Goal: Navigation & Orientation: Find specific page/section

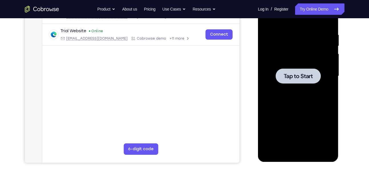
click at [298, 84] on div at bounding box center [299, 76] width 72 height 160
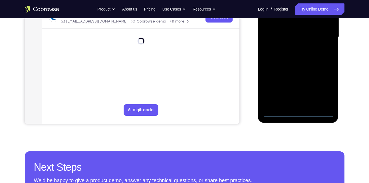
scroll to position [141, 0]
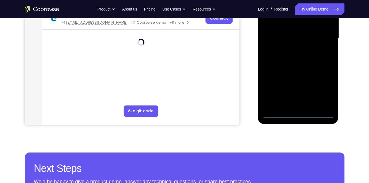
click at [300, 112] on div at bounding box center [299, 38] width 72 height 160
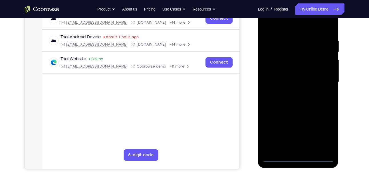
scroll to position [96, 0]
click at [323, 133] on div at bounding box center [299, 83] width 72 height 160
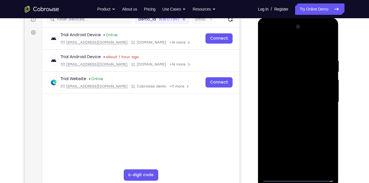
scroll to position [76, 0]
click at [277, 45] on div at bounding box center [299, 103] width 72 height 160
click at [323, 99] on div at bounding box center [299, 103] width 72 height 160
click at [292, 112] on div at bounding box center [299, 103] width 72 height 160
click at [297, 98] on div at bounding box center [299, 103] width 72 height 160
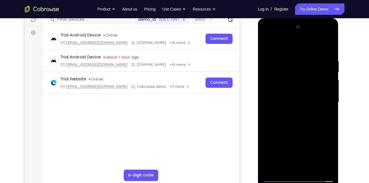
click at [278, 88] on div at bounding box center [299, 103] width 72 height 160
click at [284, 101] on div at bounding box center [299, 103] width 72 height 160
click at [297, 126] on div at bounding box center [299, 103] width 72 height 160
click at [311, 170] on div at bounding box center [299, 103] width 72 height 160
click at [293, 134] on div at bounding box center [299, 103] width 72 height 160
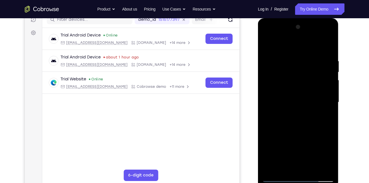
drag, startPoint x: 293, startPoint y: 134, endPoint x: 300, endPoint y: 61, distance: 74.1
click at [300, 61] on div at bounding box center [299, 103] width 72 height 160
drag, startPoint x: 303, startPoint y: 137, endPoint x: 307, endPoint y: 112, distance: 25.5
click at [307, 112] on div at bounding box center [299, 103] width 72 height 160
drag, startPoint x: 303, startPoint y: 149, endPoint x: 310, endPoint y: 102, distance: 48.1
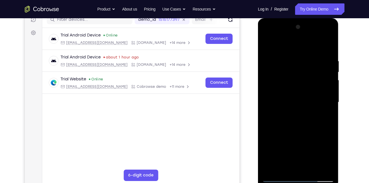
click at [310, 102] on div at bounding box center [299, 103] width 72 height 160
drag, startPoint x: 304, startPoint y: 139, endPoint x: 309, endPoint y: 47, distance: 91.9
click at [309, 47] on div at bounding box center [299, 103] width 72 height 160
drag, startPoint x: 303, startPoint y: 137, endPoint x: 306, endPoint y: 97, distance: 39.9
click at [306, 97] on div at bounding box center [299, 103] width 72 height 160
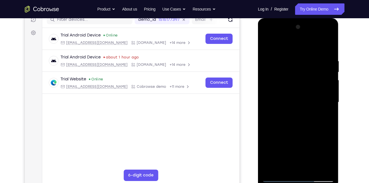
drag, startPoint x: 297, startPoint y: 158, endPoint x: 301, endPoint y: 92, distance: 65.8
click at [301, 92] on div at bounding box center [299, 103] width 72 height 160
drag, startPoint x: 293, startPoint y: 140, endPoint x: 305, endPoint y: 83, distance: 58.8
click at [305, 83] on div at bounding box center [299, 103] width 72 height 160
drag, startPoint x: 305, startPoint y: 125, endPoint x: 313, endPoint y: 186, distance: 61.7
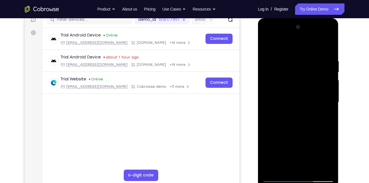
click at [313, 183] on div at bounding box center [298, 103] width 81 height 170
click at [328, 89] on div at bounding box center [299, 103] width 72 height 160
click at [305, 54] on div at bounding box center [299, 103] width 72 height 160
click at [268, 44] on div at bounding box center [299, 103] width 72 height 160
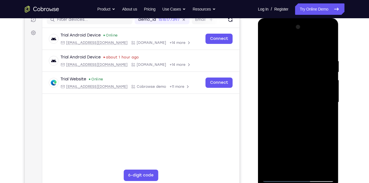
click at [269, 44] on div at bounding box center [299, 103] width 72 height 160
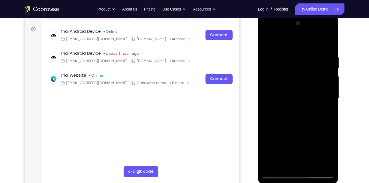
scroll to position [80, 0]
drag, startPoint x: 295, startPoint y: 125, endPoint x: 309, endPoint y: 0, distance: 125.6
click at [309, 14] on html "Online web based iOS Simulators and Android Emulators. Run iPhone, iPad, Mobile…" at bounding box center [298, 99] width 81 height 171
click at [286, 165] on div at bounding box center [299, 99] width 72 height 160
click at [290, 39] on div at bounding box center [299, 99] width 72 height 160
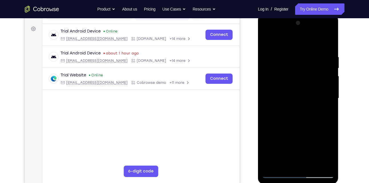
click at [286, 49] on div at bounding box center [299, 99] width 72 height 160
drag, startPoint x: 295, startPoint y: 77, endPoint x: 296, endPoint y: 116, distance: 39.1
click at [296, 116] on div at bounding box center [299, 99] width 72 height 160
click at [309, 61] on div at bounding box center [299, 99] width 72 height 160
click at [268, 43] on div at bounding box center [299, 99] width 72 height 160
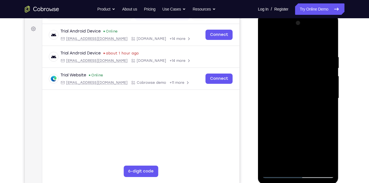
click at [283, 48] on div at bounding box center [299, 99] width 72 height 160
click at [269, 39] on div at bounding box center [299, 99] width 72 height 160
click at [286, 165] on div at bounding box center [299, 99] width 72 height 160
click at [288, 39] on div at bounding box center [299, 99] width 72 height 160
click at [290, 57] on div at bounding box center [299, 99] width 72 height 160
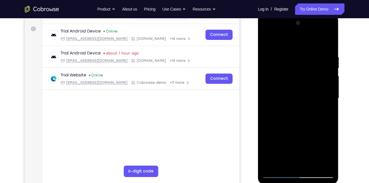
click at [314, 63] on div at bounding box center [299, 99] width 72 height 160
click at [327, 164] on div at bounding box center [299, 99] width 72 height 160
click at [267, 43] on div at bounding box center [299, 99] width 72 height 160
click at [268, 39] on div at bounding box center [299, 99] width 72 height 160
click at [267, 152] on div at bounding box center [299, 99] width 72 height 160
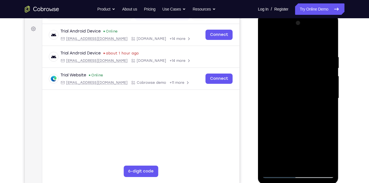
drag, startPoint x: 312, startPoint y: 66, endPoint x: 318, endPoint y: 0, distance: 66.3
click at [318, 14] on html "Online web based iOS Simulators and Android Emulators. Run iPhone, iPad, Mobile…" at bounding box center [298, 99] width 81 height 171
drag, startPoint x: 308, startPoint y: 127, endPoint x: 333, endPoint y: 35, distance: 95.2
click at [333, 35] on div at bounding box center [299, 99] width 72 height 160
drag, startPoint x: 299, startPoint y: 120, endPoint x: 320, endPoint y: 59, distance: 64.1
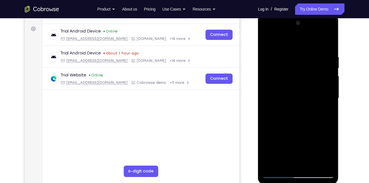
click at [320, 59] on div at bounding box center [299, 99] width 72 height 160
drag, startPoint x: 307, startPoint y: 143, endPoint x: 327, endPoint y: 89, distance: 57.1
click at [327, 89] on div at bounding box center [299, 99] width 72 height 160
drag, startPoint x: 306, startPoint y: 90, endPoint x: 311, endPoint y: 0, distance: 90.4
click at [311, 14] on html "Online web based iOS Simulators and Android Emulators. Run iPhone, iPad, Mobile…" at bounding box center [298, 99] width 81 height 171
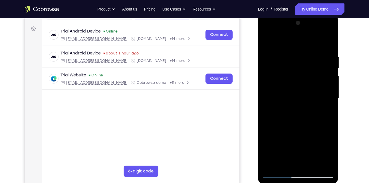
drag, startPoint x: 305, startPoint y: 124, endPoint x: 309, endPoint y: 62, distance: 62.1
click at [309, 62] on div at bounding box center [299, 99] width 72 height 160
drag, startPoint x: 304, startPoint y: 62, endPoint x: 305, endPoint y: 30, distance: 31.5
click at [305, 30] on div at bounding box center [299, 99] width 72 height 160
drag, startPoint x: 307, startPoint y: 142, endPoint x: 317, endPoint y: 77, distance: 66.0
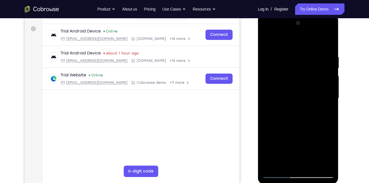
click at [317, 77] on div at bounding box center [299, 99] width 72 height 160
drag, startPoint x: 312, startPoint y: 119, endPoint x: 320, endPoint y: 88, distance: 32.6
click at [320, 88] on div at bounding box center [299, 99] width 72 height 160
drag, startPoint x: 320, startPoint y: 115, endPoint x: 324, endPoint y: 44, distance: 71.5
click at [324, 44] on div at bounding box center [299, 99] width 72 height 160
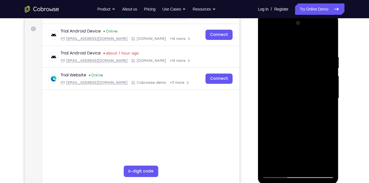
drag, startPoint x: 313, startPoint y: 100, endPoint x: 325, endPoint y: 45, distance: 55.9
click at [325, 45] on div at bounding box center [299, 99] width 72 height 160
drag, startPoint x: 301, startPoint y: 127, endPoint x: 309, endPoint y: 75, distance: 52.6
click at [309, 75] on div at bounding box center [299, 99] width 72 height 160
drag, startPoint x: 303, startPoint y: 151, endPoint x: 301, endPoint y: 71, distance: 80.9
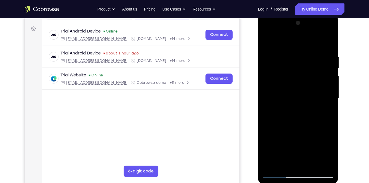
click at [301, 71] on div at bounding box center [299, 99] width 72 height 160
click at [268, 153] on div at bounding box center [299, 99] width 72 height 160
drag, startPoint x: 294, startPoint y: 122, endPoint x: 305, endPoint y: 39, distance: 83.6
click at [305, 39] on div at bounding box center [299, 99] width 72 height 160
drag, startPoint x: 293, startPoint y: 110, endPoint x: 307, endPoint y: 1, distance: 109.8
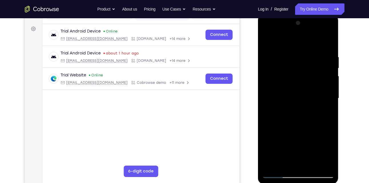
click at [307, 14] on html "Online web based iOS Simulators and Android Emulators. Run iPhone, iPad, Mobile…" at bounding box center [298, 99] width 81 height 171
drag, startPoint x: 313, startPoint y: 85, endPoint x: 318, endPoint y: 52, distance: 34.1
click at [318, 52] on div at bounding box center [299, 99] width 72 height 160
drag, startPoint x: 313, startPoint y: 107, endPoint x: 318, endPoint y: 72, distance: 35.8
click at [318, 72] on div at bounding box center [299, 99] width 72 height 160
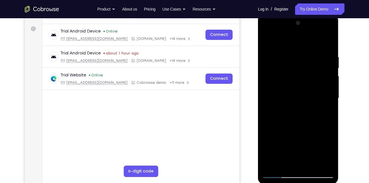
drag, startPoint x: 310, startPoint y: 142, endPoint x: 310, endPoint y: 92, distance: 49.7
click at [310, 92] on div at bounding box center [299, 99] width 72 height 160
drag, startPoint x: 310, startPoint y: 142, endPoint x: 309, endPoint y: 100, distance: 42.0
click at [309, 100] on div at bounding box center [299, 99] width 72 height 160
drag, startPoint x: 309, startPoint y: 97, endPoint x: 310, endPoint y: 70, distance: 27.2
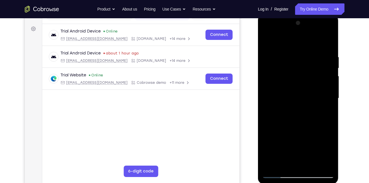
click at [310, 70] on div at bounding box center [299, 99] width 72 height 160
drag, startPoint x: 306, startPoint y: 69, endPoint x: 309, endPoint y: 59, distance: 10.5
click at [309, 59] on div at bounding box center [299, 99] width 72 height 160
click at [312, 166] on div at bounding box center [299, 99] width 72 height 160
click at [288, 48] on div at bounding box center [299, 99] width 72 height 160
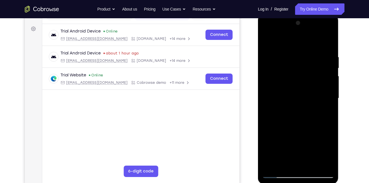
click at [290, 67] on div at bounding box center [299, 99] width 72 height 160
click at [324, 114] on div at bounding box center [299, 99] width 72 height 160
click at [269, 42] on div at bounding box center [299, 99] width 72 height 160
click at [268, 41] on div at bounding box center [299, 99] width 72 height 160
drag, startPoint x: 295, startPoint y: 147, endPoint x: 292, endPoint y: 28, distance: 118.9
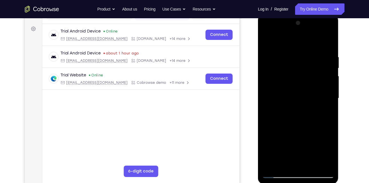
click at [292, 28] on div at bounding box center [299, 99] width 72 height 160
drag, startPoint x: 303, startPoint y: 46, endPoint x: 305, endPoint y: 0, distance: 45.8
click at [305, 14] on html "Online web based iOS Simulators and Android Emulators. Run iPhone, iPad, Mobile…" at bounding box center [298, 99] width 81 height 171
drag, startPoint x: 306, startPoint y: 85, endPoint x: 314, endPoint y: 37, distance: 48.9
click at [314, 37] on div at bounding box center [299, 99] width 72 height 160
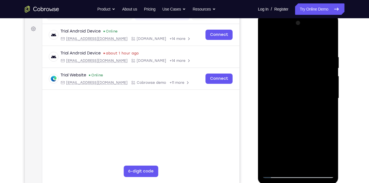
drag, startPoint x: 308, startPoint y: 152, endPoint x: 309, endPoint y: 112, distance: 39.7
click at [309, 112] on div at bounding box center [299, 99] width 72 height 160
drag, startPoint x: 303, startPoint y: 151, endPoint x: 302, endPoint y: 109, distance: 42.0
click at [302, 109] on div at bounding box center [299, 99] width 72 height 160
drag, startPoint x: 304, startPoint y: 134, endPoint x: 310, endPoint y: 74, distance: 59.7
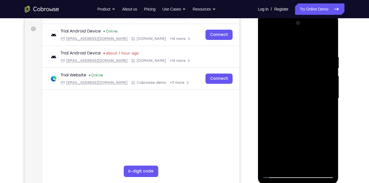
click at [310, 74] on div at bounding box center [299, 99] width 72 height 160
drag, startPoint x: 310, startPoint y: 118, endPoint x: 309, endPoint y: 0, distance: 118.3
click at [309, 14] on html "Online web based iOS Simulators and Android Emulators. Run iPhone, iPad, Mobile…" at bounding box center [298, 99] width 81 height 171
drag, startPoint x: 318, startPoint y: 126, endPoint x: 329, endPoint y: 89, distance: 38.3
click at [329, 89] on div at bounding box center [299, 99] width 72 height 160
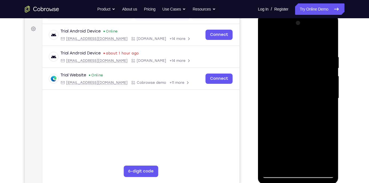
drag, startPoint x: 297, startPoint y: 133, endPoint x: 305, endPoint y: 97, distance: 37.5
click at [305, 97] on div at bounding box center [299, 99] width 72 height 160
drag, startPoint x: 313, startPoint y: 140, endPoint x: 317, endPoint y: 99, distance: 41.1
click at [317, 99] on div at bounding box center [299, 99] width 72 height 160
